Goal: Transaction & Acquisition: Purchase product/service

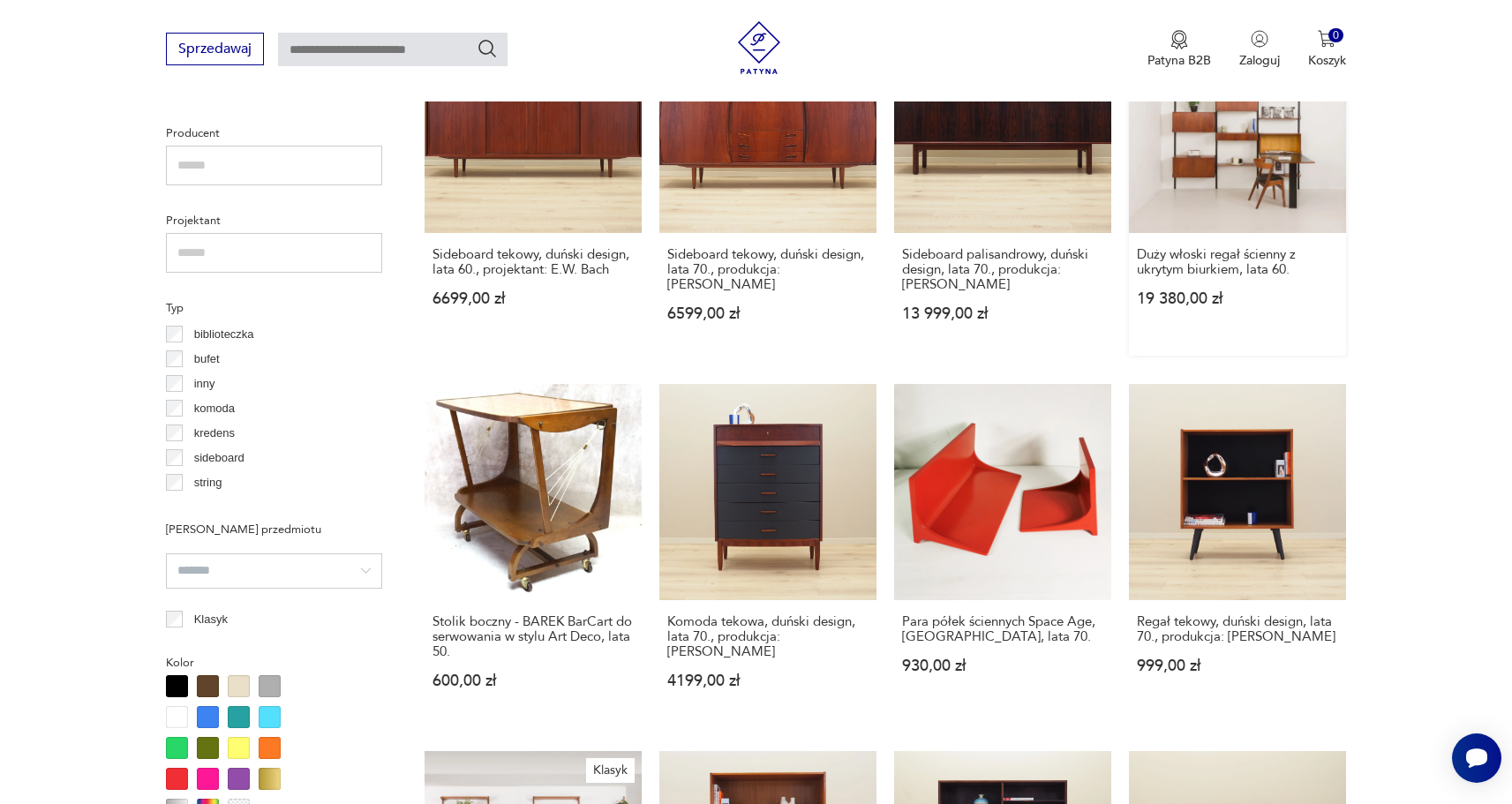
click at [1207, 164] on link "Duży włoski regał ścienny z ukrytym biurkiem, lata 60. 19 380,00 zł" at bounding box center [1237, 186] width 217 height 340
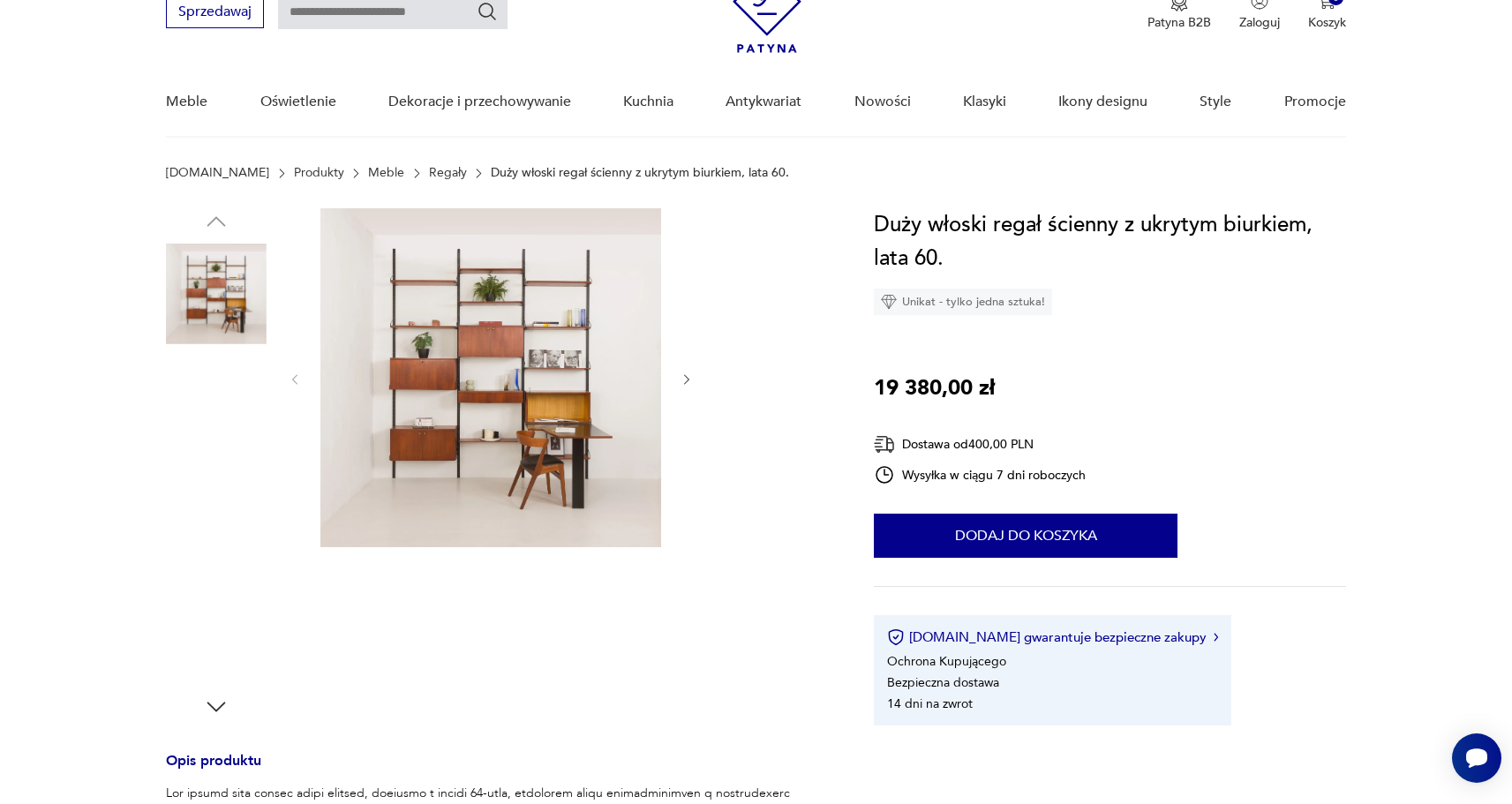
scroll to position [83, 0]
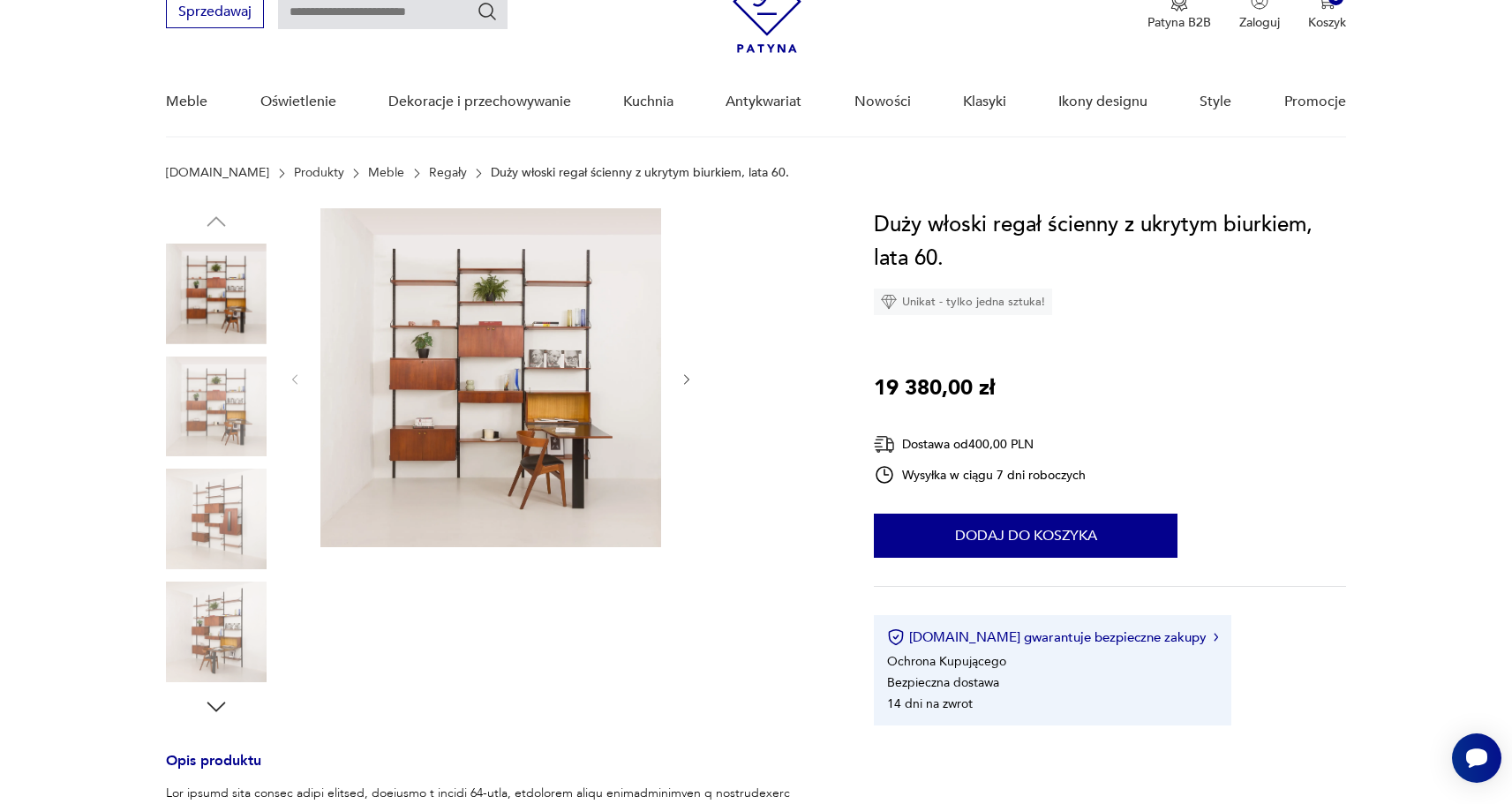
click at [214, 329] on img at bounding box center [216, 294] width 101 height 101
click at [574, 405] on img at bounding box center [491, 377] width 341 height 339
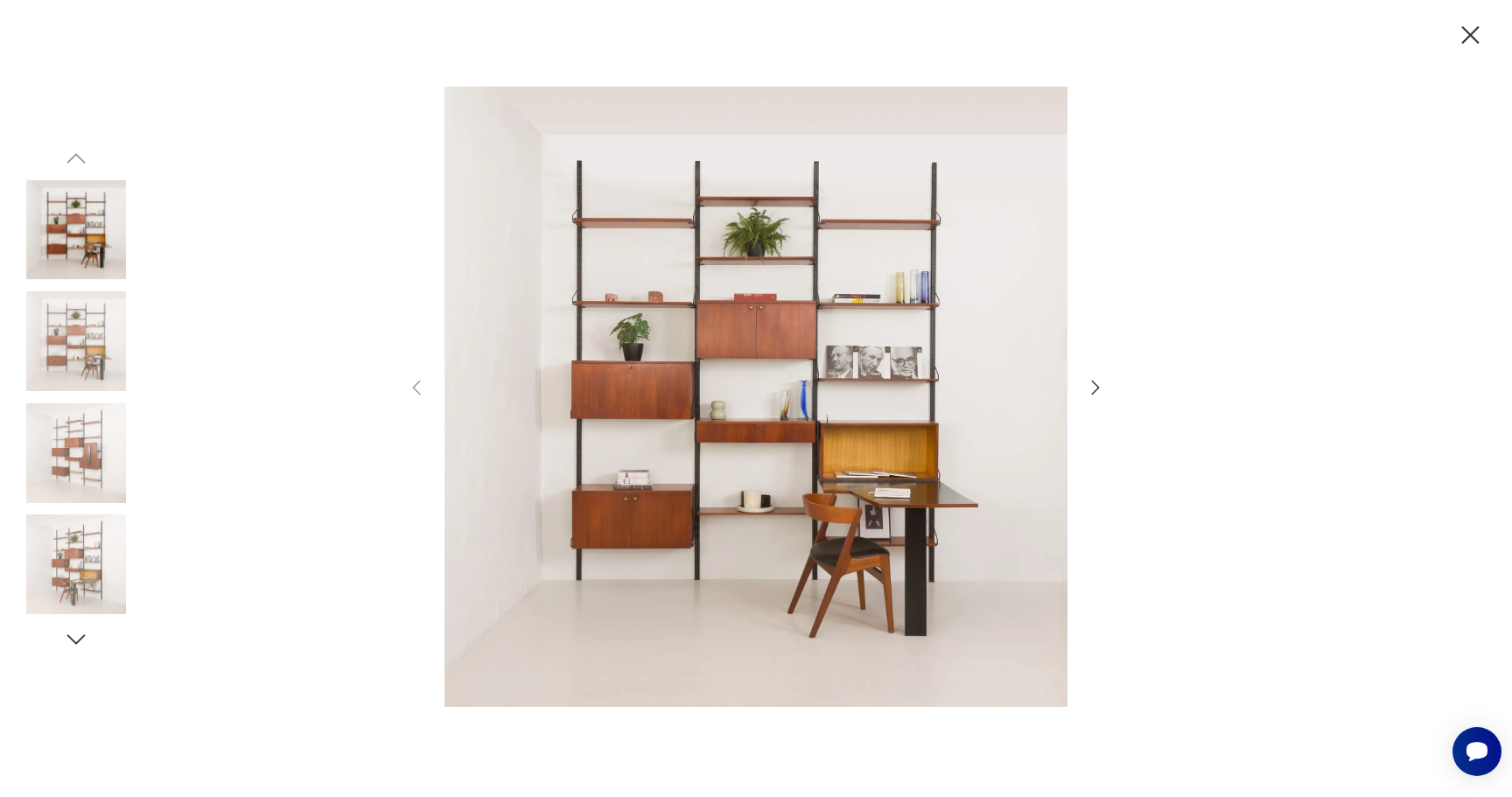
click at [100, 332] on img at bounding box center [76, 340] width 100 height 100
click at [88, 350] on img at bounding box center [76, 340] width 100 height 100
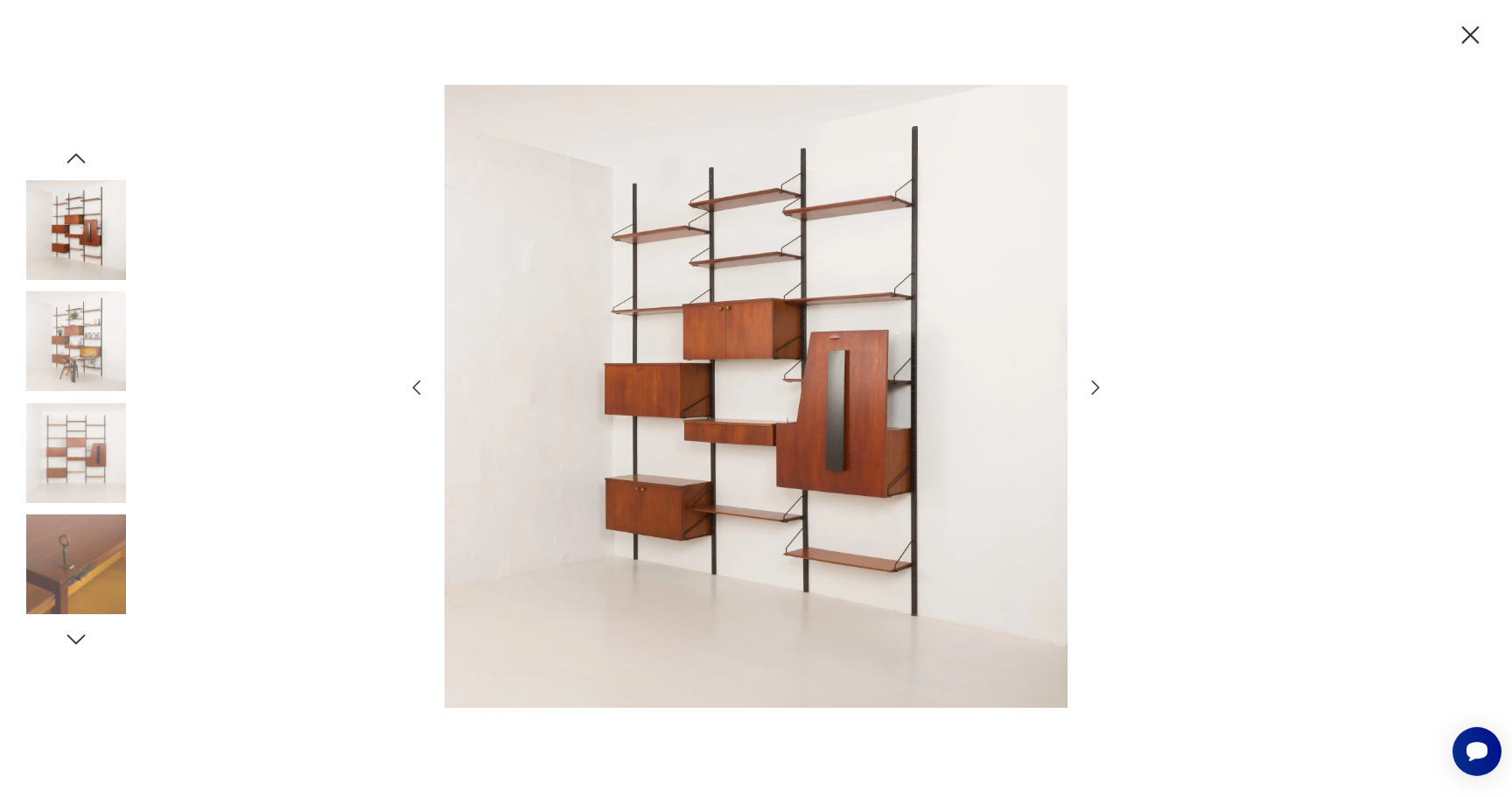
click at [69, 242] on img at bounding box center [76, 229] width 100 height 100
click at [99, 423] on img at bounding box center [76, 453] width 100 height 100
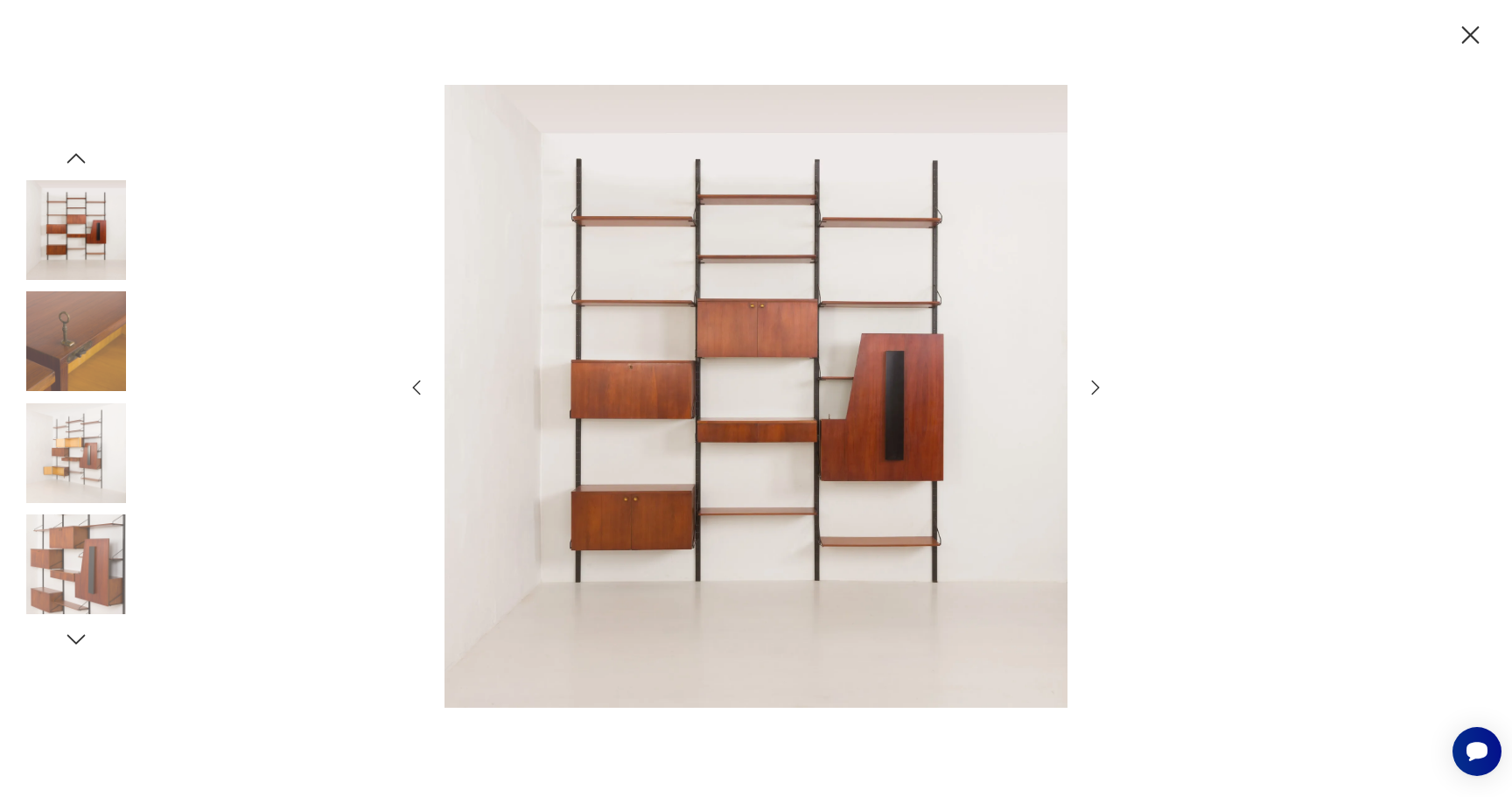
click at [108, 229] on img at bounding box center [76, 229] width 100 height 100
click at [80, 161] on icon "button" at bounding box center [76, 159] width 27 height 27
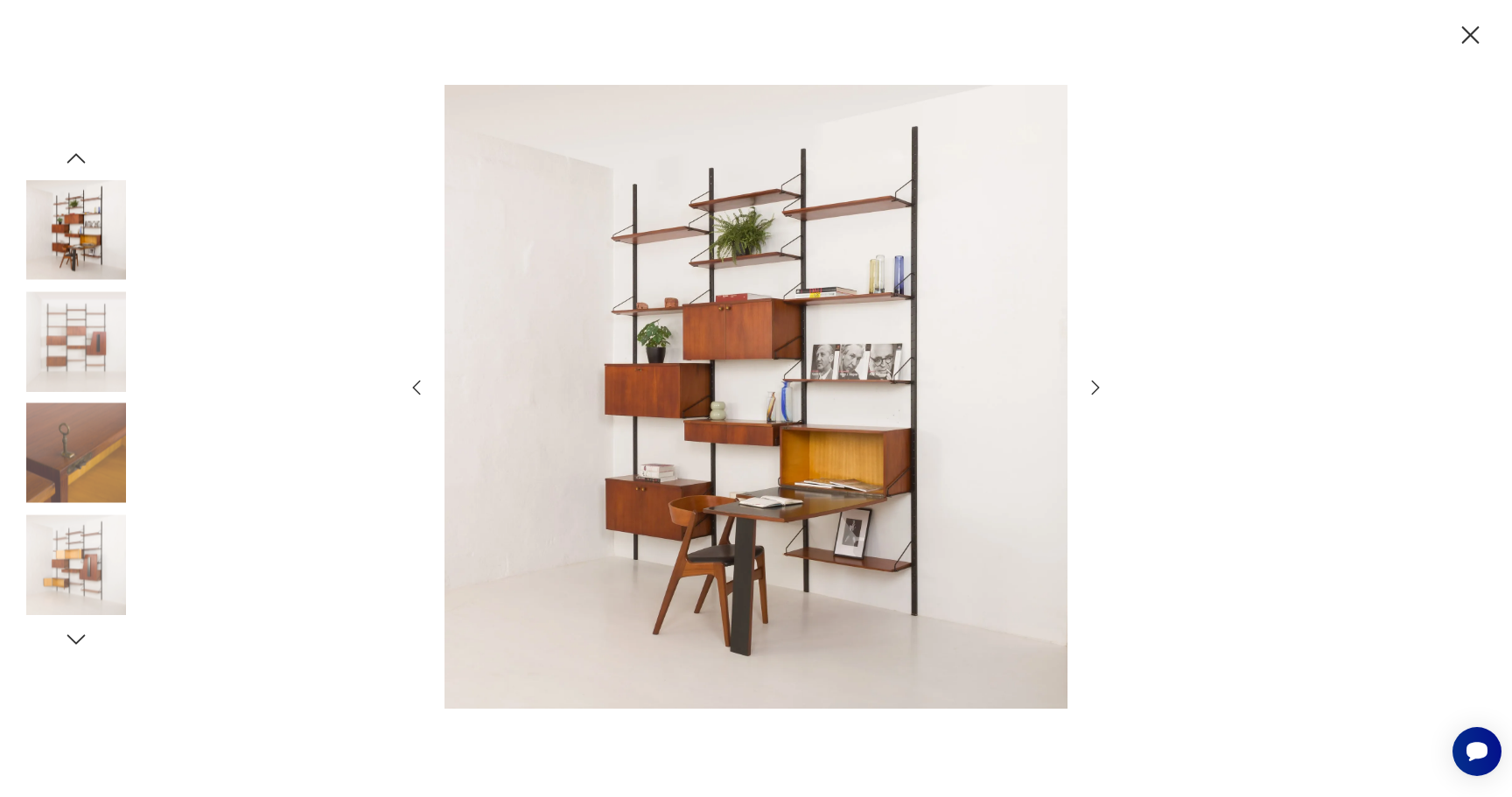
click at [90, 203] on img at bounding box center [76, 229] width 100 height 100
click at [1475, 33] on icon "button" at bounding box center [1470, 35] width 30 height 30
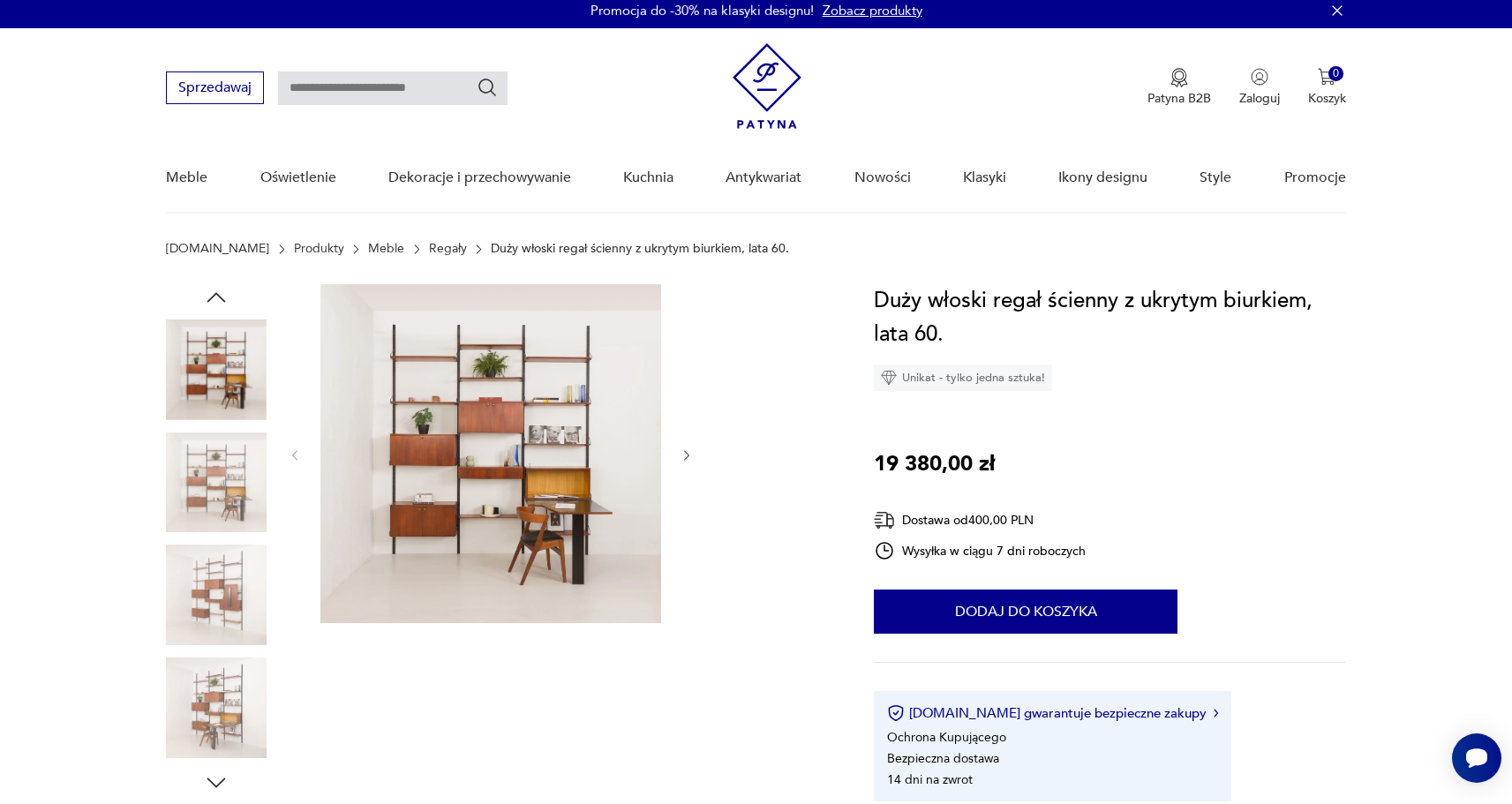
scroll to position [0, 0]
